Goal: Task Accomplishment & Management: Manage account settings

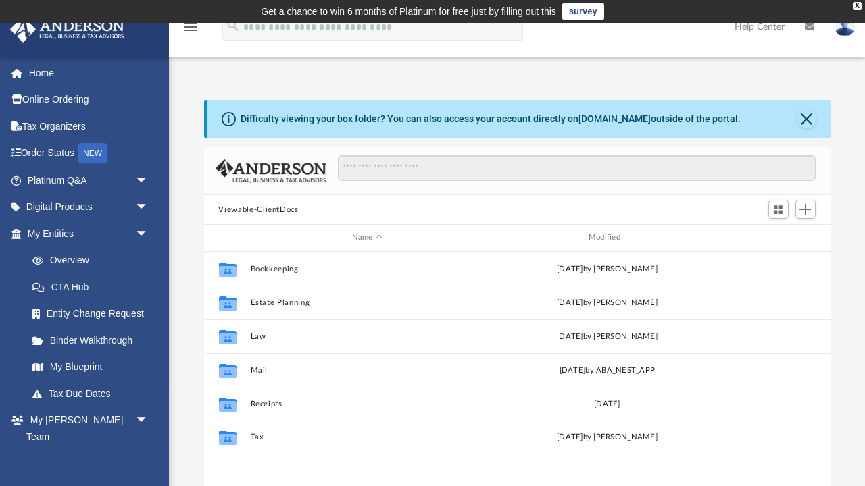
scroll to position [1, 1]
click at [89, 385] on link "Tax Due Dates" at bounding box center [94, 393] width 150 height 27
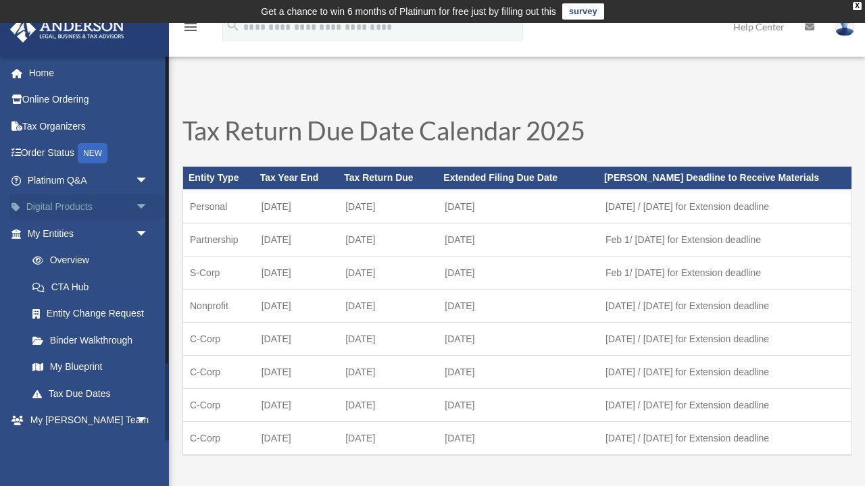
click at [57, 200] on link "Digital Products arrow_drop_down" at bounding box center [88, 207] width 159 height 27
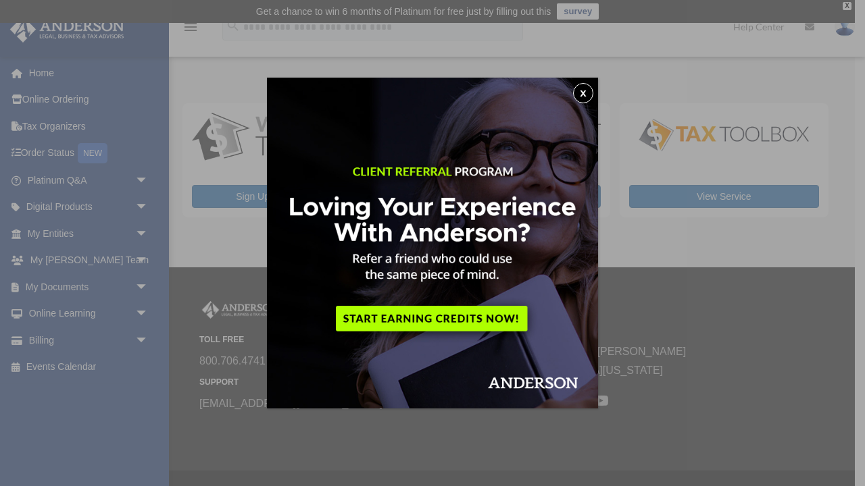
click at [579, 93] on button "x" at bounding box center [583, 93] width 20 height 20
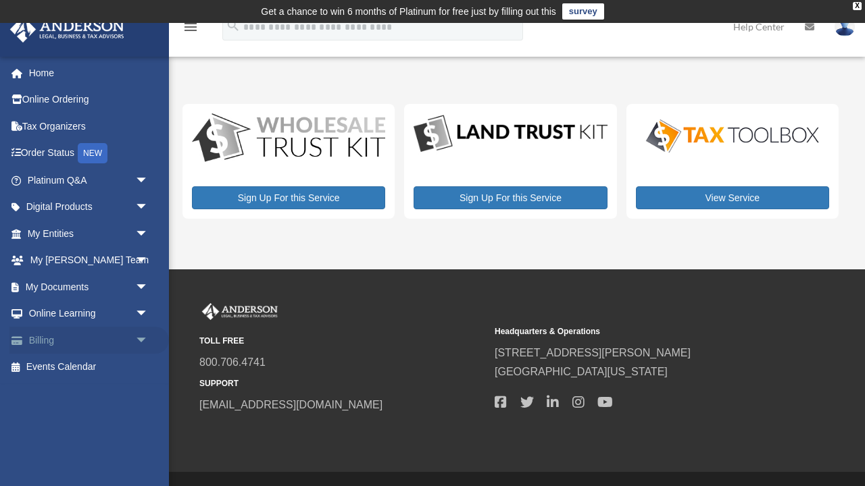
click at [48, 335] on link "Billing arrow_drop_down" at bounding box center [88, 340] width 159 height 27
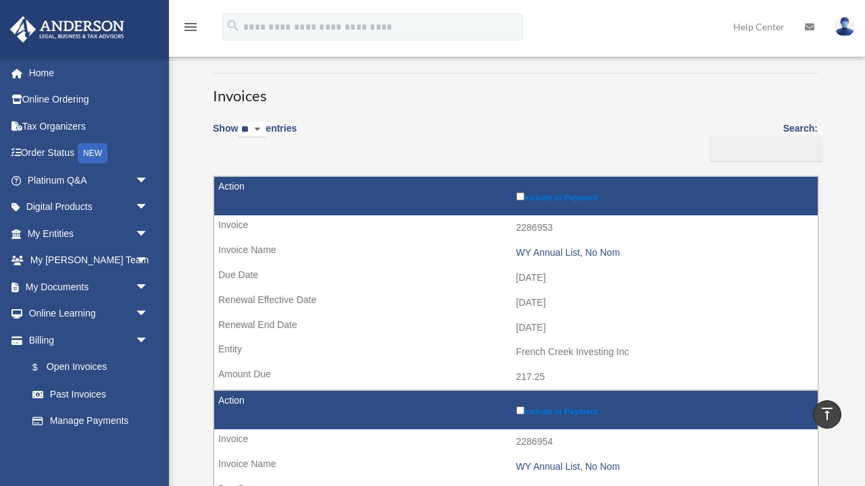
scroll to position [74, 0]
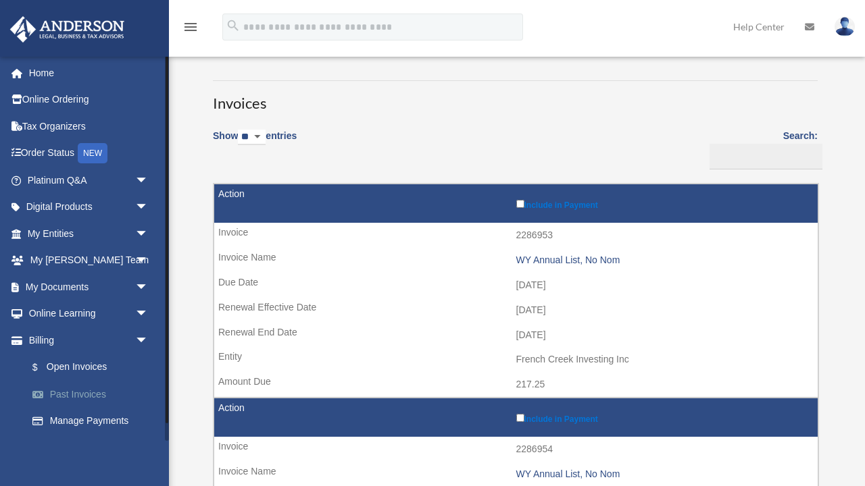
click at [96, 388] on link "Past Invoices" at bounding box center [94, 394] width 150 height 27
